Goal: Task Accomplishment & Management: Use online tool/utility

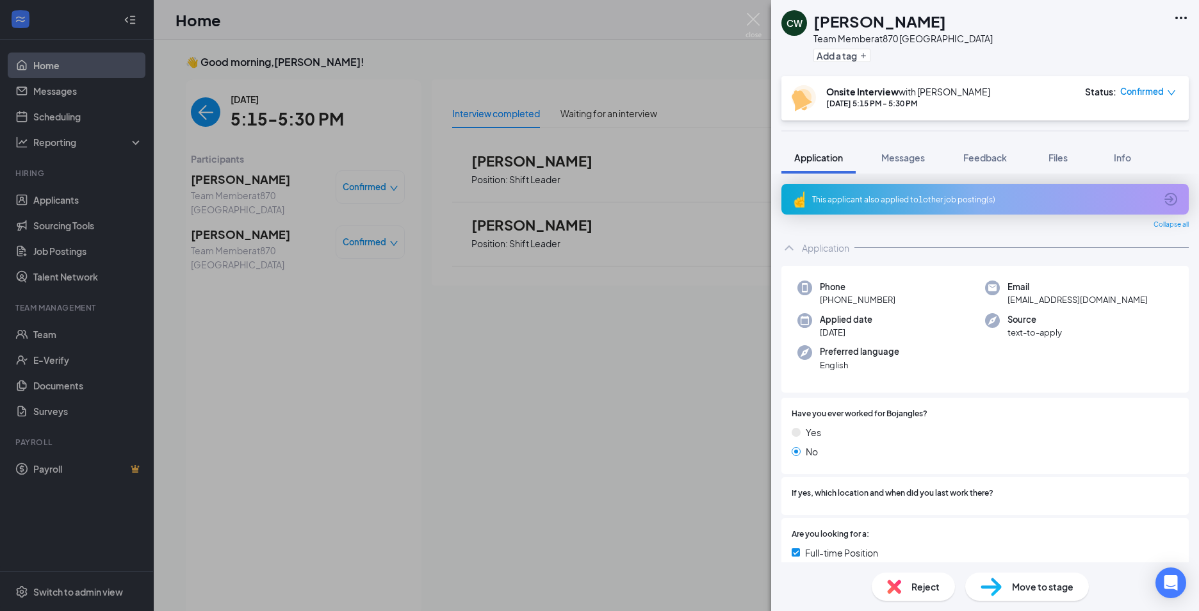
click at [699, 416] on div "CW [PERSON_NAME] Team Member at 870 Darlington Add a tag Onsite Interview with …" at bounding box center [599, 305] width 1199 height 611
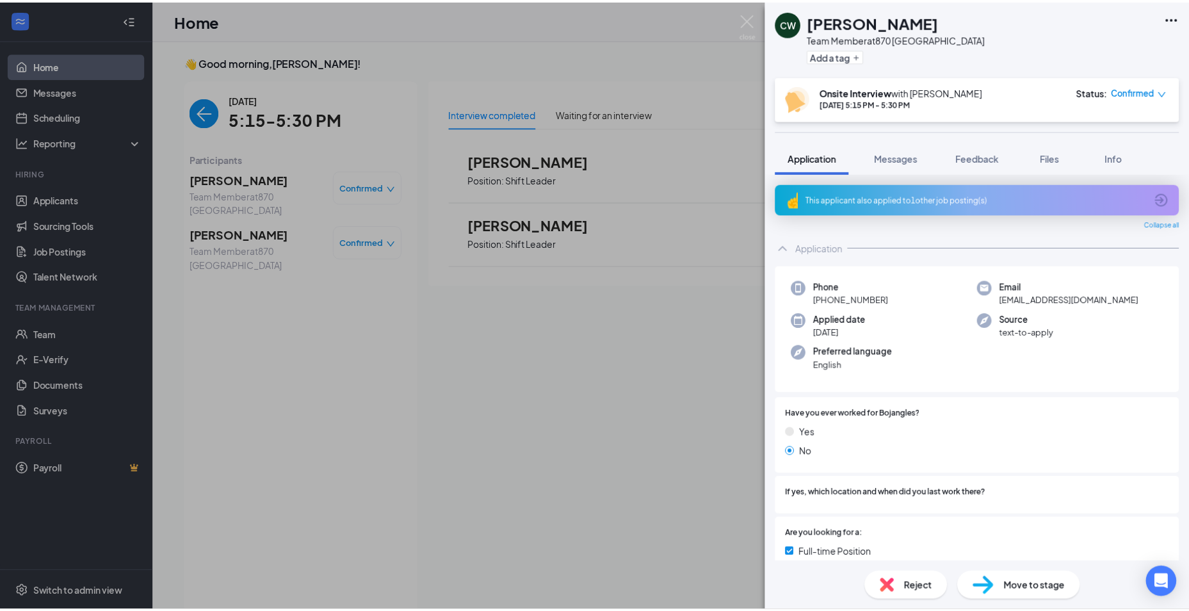
scroll to position [5, 0]
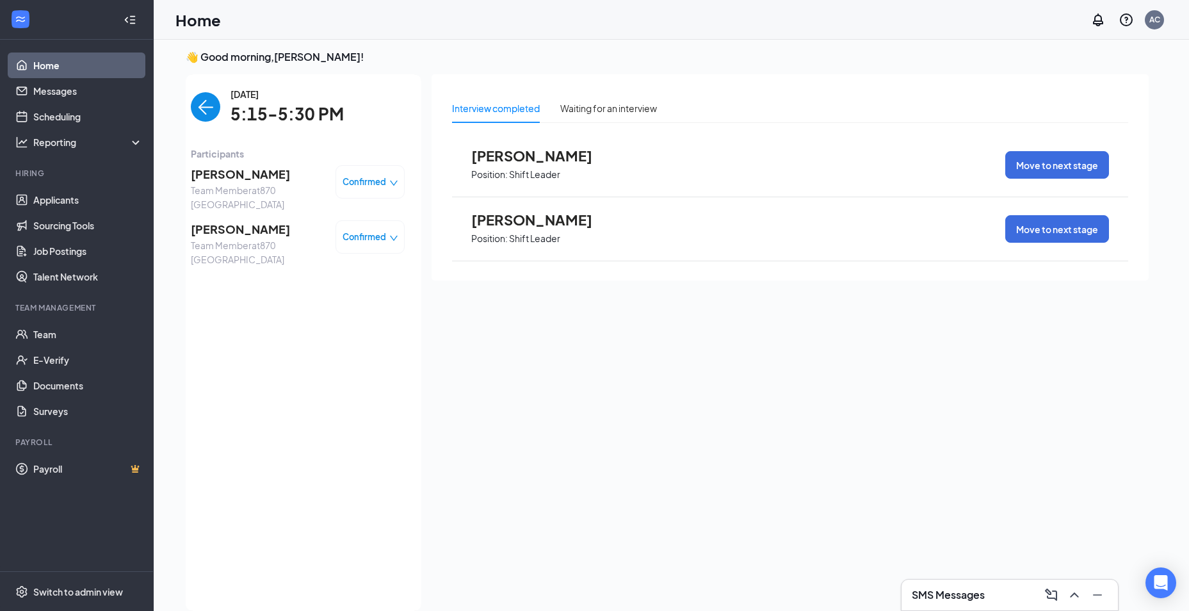
click at [213, 107] on img "back-button" at bounding box center [205, 106] width 29 height 29
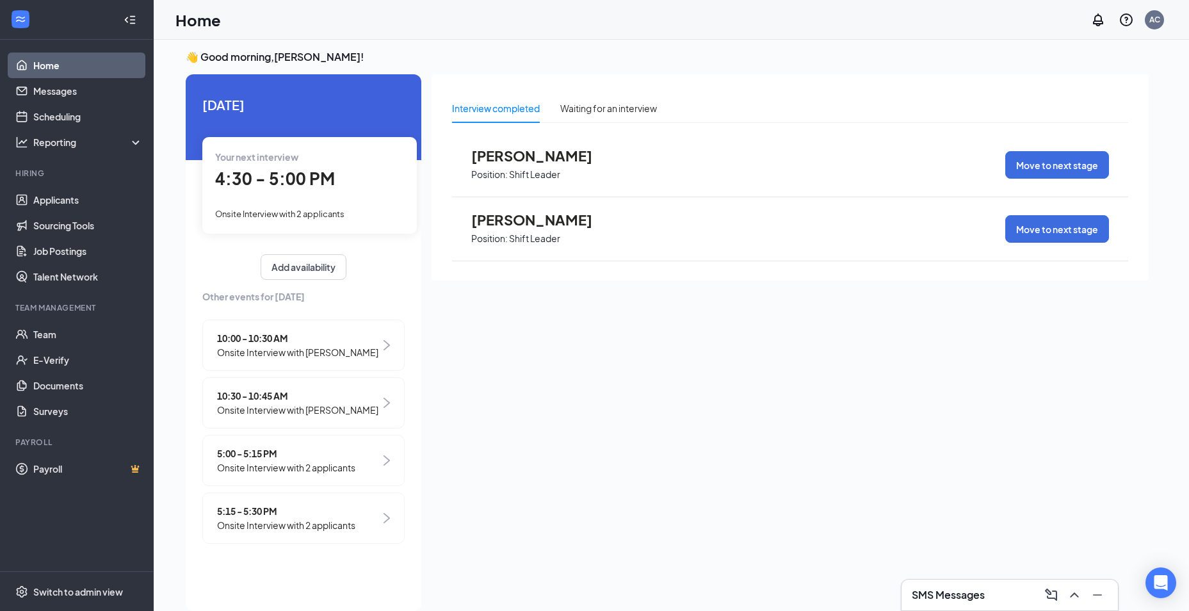
click at [260, 343] on span "10:00 - 10:30 AM" at bounding box center [297, 338] width 161 height 14
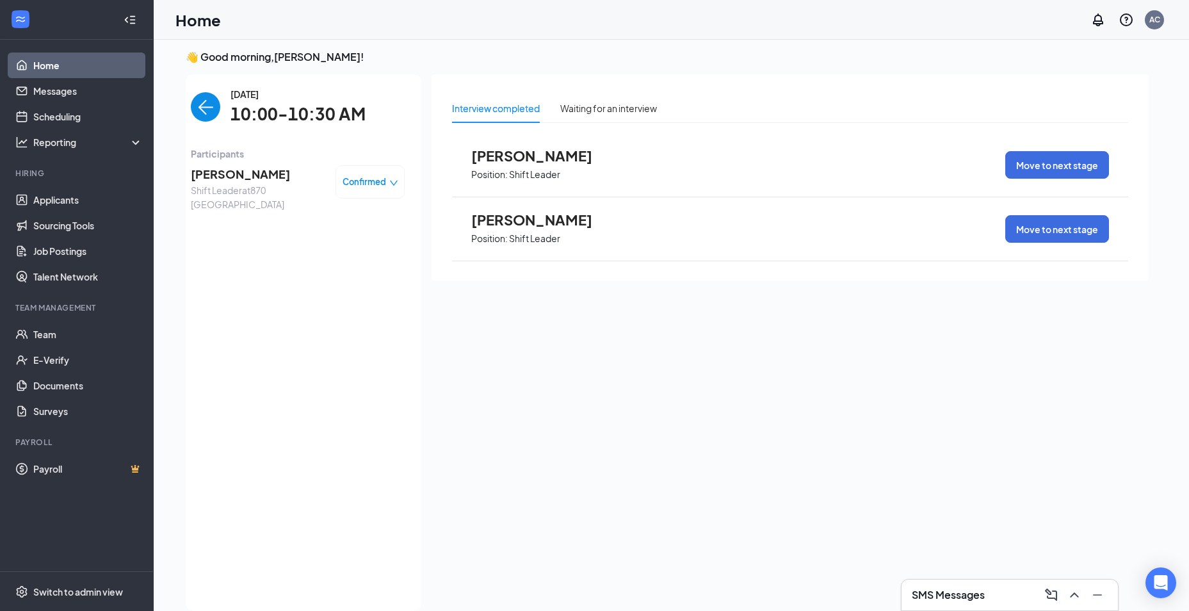
click at [371, 181] on span "Confirmed" at bounding box center [365, 182] width 44 height 13
click at [338, 262] on span "Mark as no-show" at bounding box center [335, 262] width 71 height 14
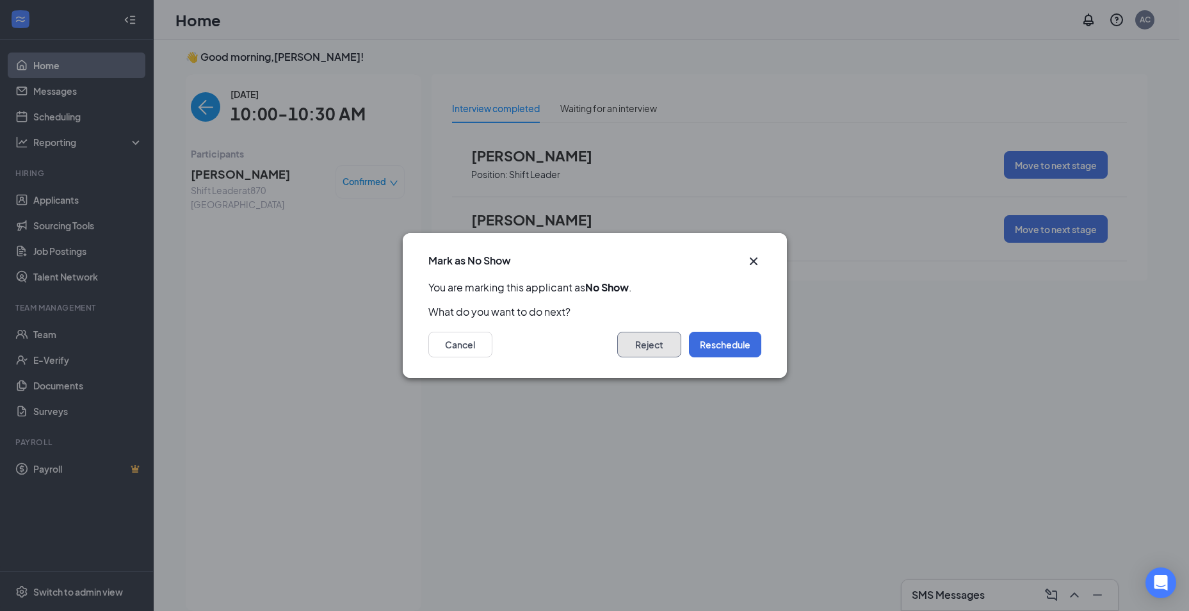
click at [657, 351] on button "Reject" at bounding box center [649, 345] width 64 height 26
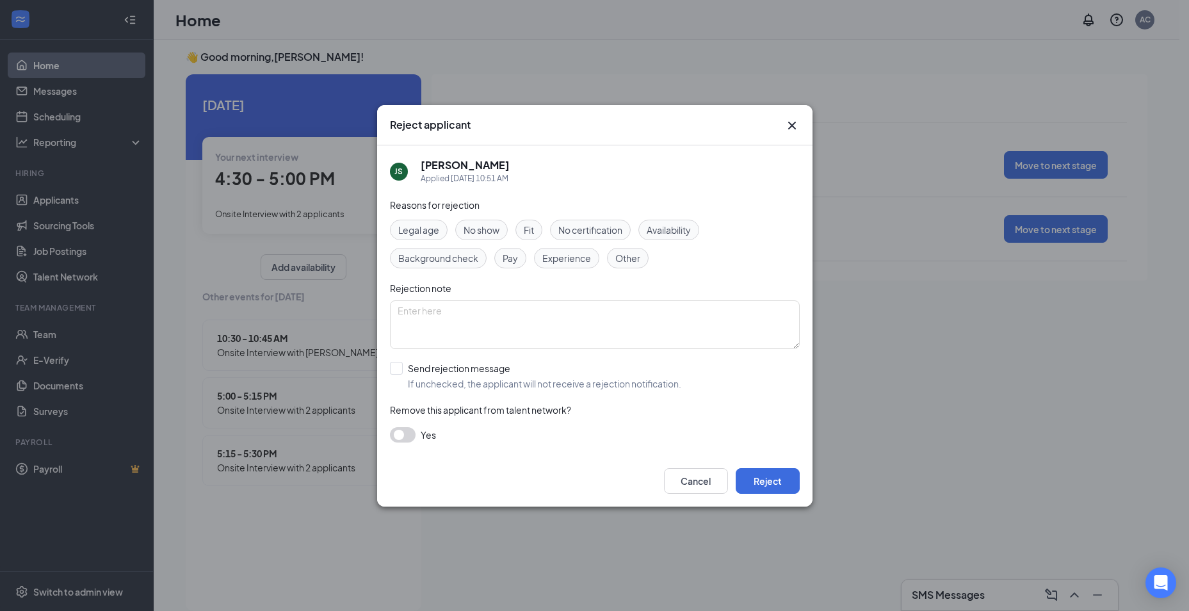
click at [492, 230] on span "No show" at bounding box center [482, 230] width 36 height 14
click at [767, 478] on button "Reject" at bounding box center [768, 481] width 64 height 26
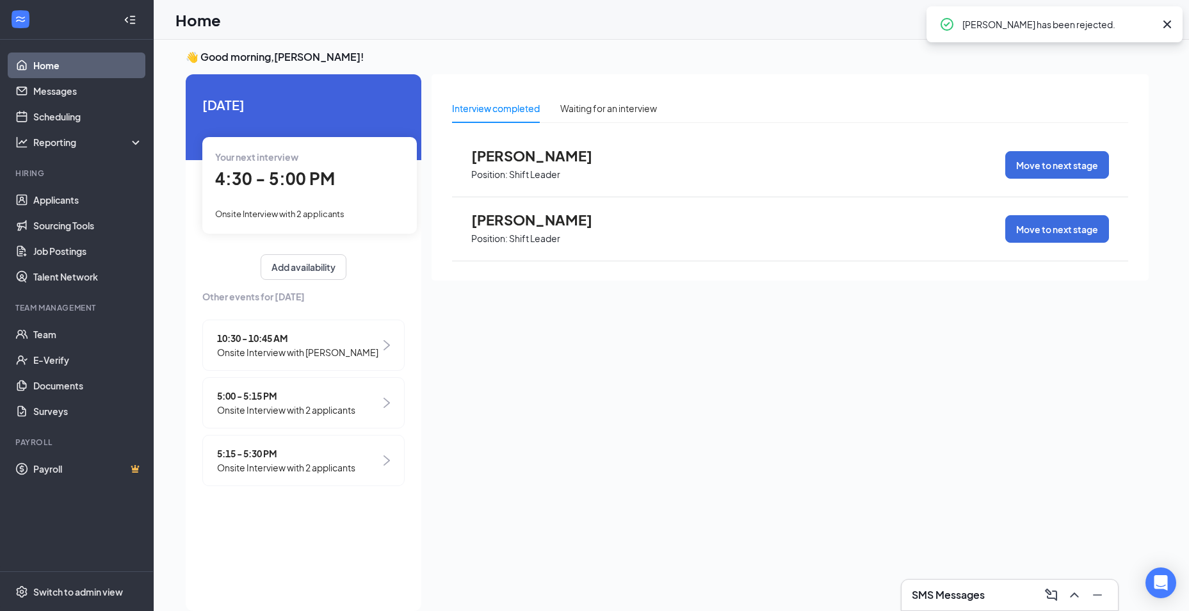
click at [257, 343] on span "10:30 - 10:45 AM" at bounding box center [297, 338] width 161 height 14
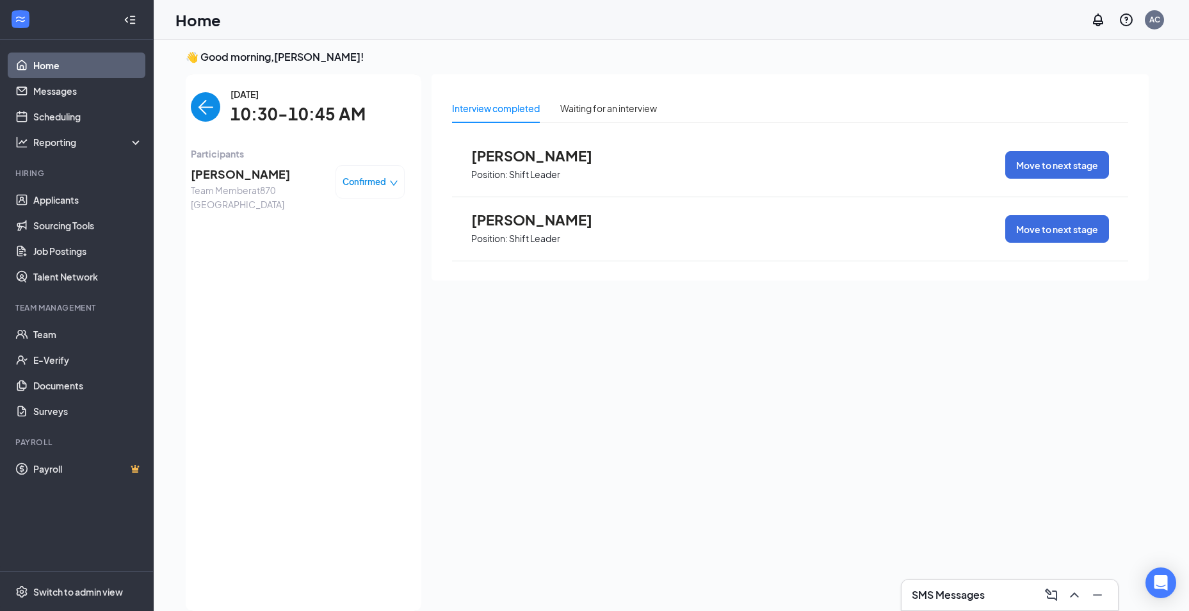
click at [363, 176] on span "Confirmed" at bounding box center [365, 182] width 44 height 13
click at [307, 261] on span "Mark as no-show" at bounding box center [335, 262] width 71 height 14
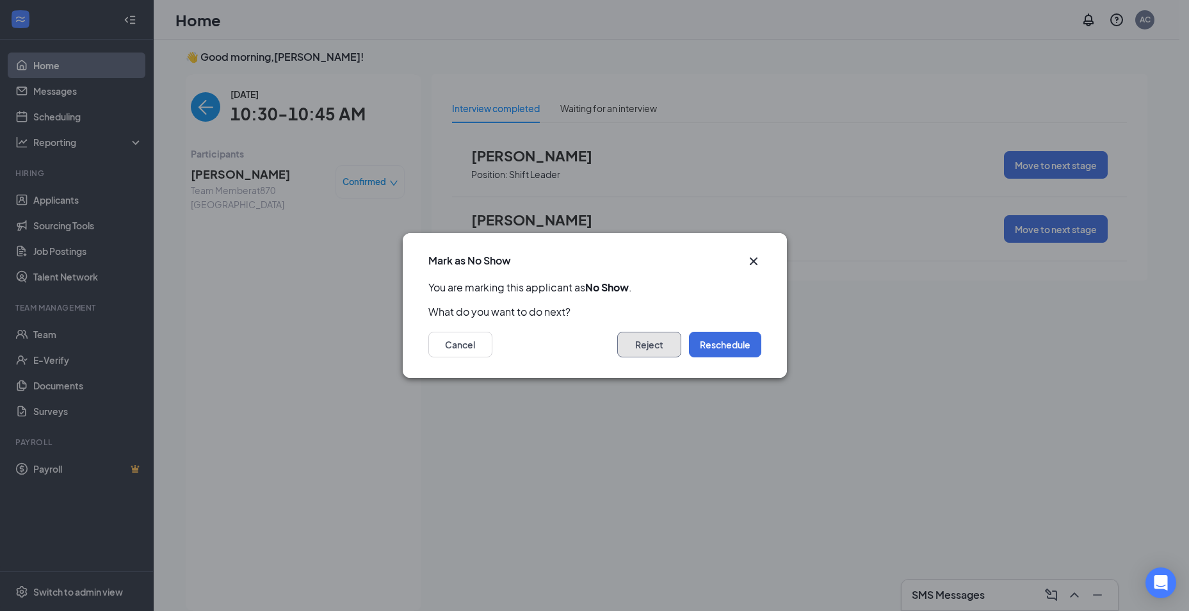
click at [649, 342] on button "Reject" at bounding box center [649, 345] width 64 height 26
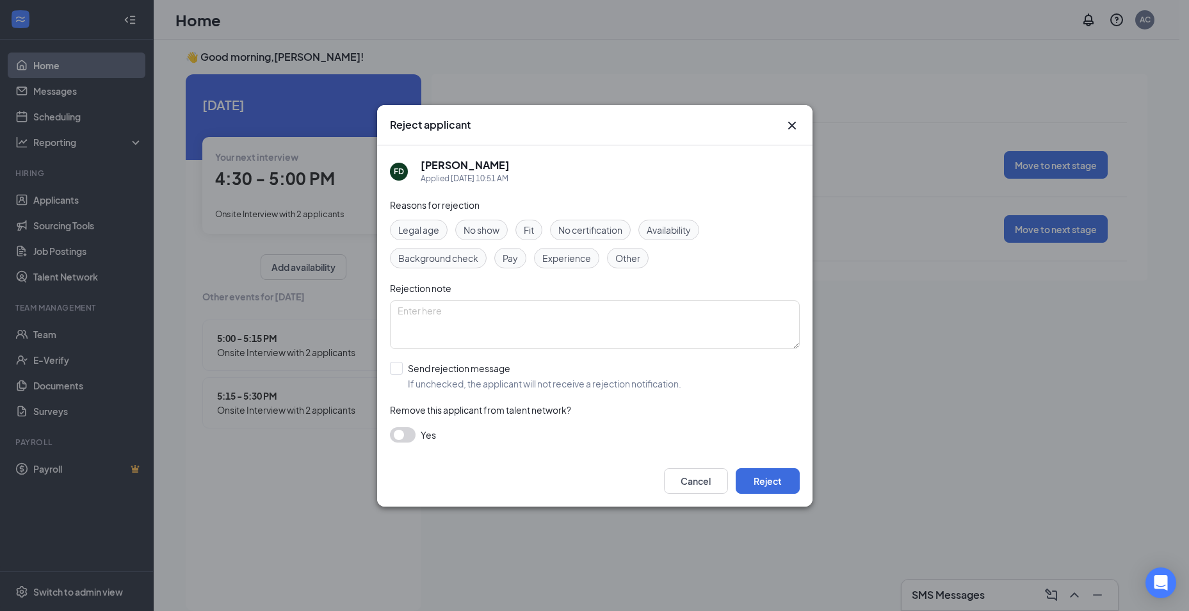
click at [491, 223] on span "No show" at bounding box center [482, 230] width 36 height 14
click at [788, 475] on button "Reject" at bounding box center [768, 481] width 64 height 26
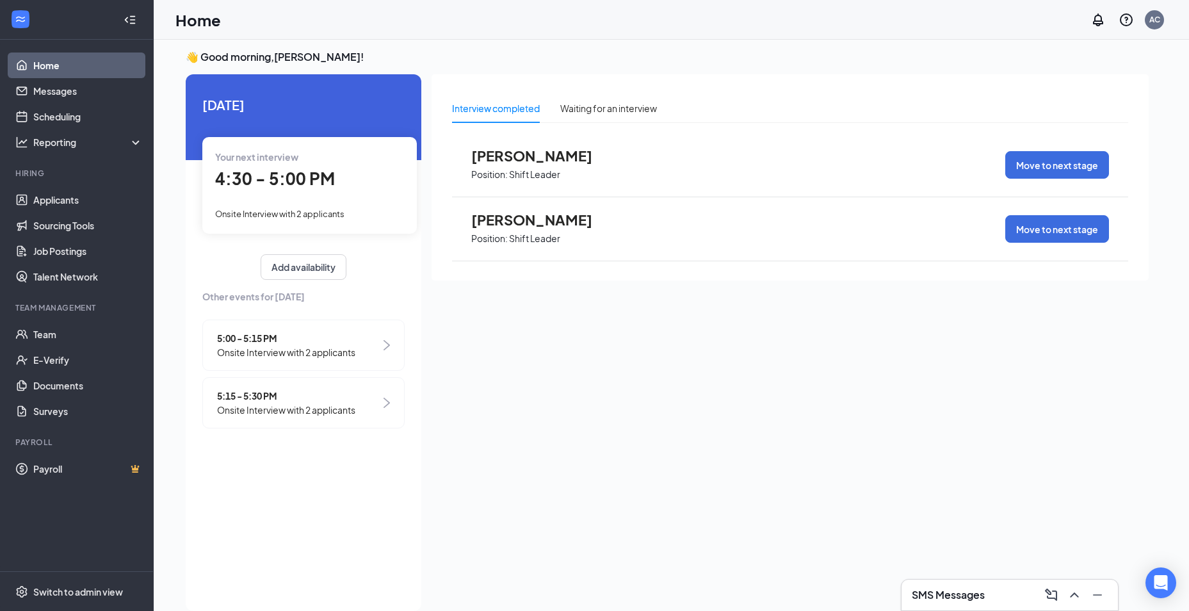
click at [250, 396] on span "5:15 - 5:30 PM" at bounding box center [286, 396] width 138 height 14
